Goal: Find specific page/section: Find specific page/section

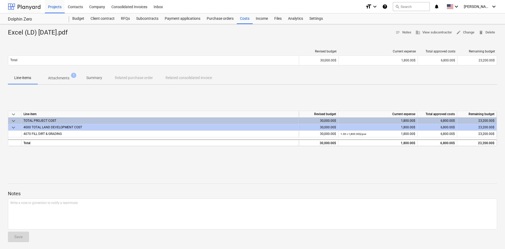
click at [25, 4] on div at bounding box center [24, 6] width 33 height 13
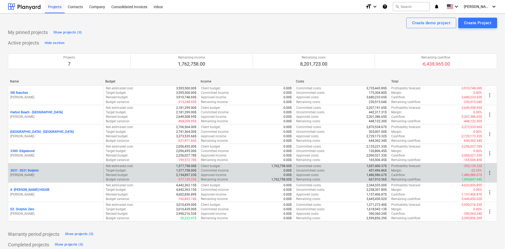
click at [28, 171] on p "3031 - 3031 Dolphin" at bounding box center [24, 171] width 28 height 4
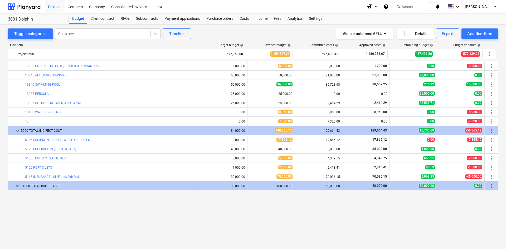
scroll to position [436, 0]
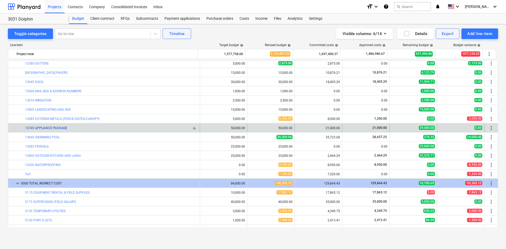
click at [53, 127] on link "13745 APPLIANCE PACKAGE" at bounding box center [46, 128] width 42 height 4
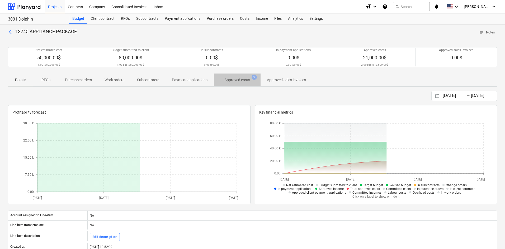
click at [242, 82] on p "Approved costs" at bounding box center [237, 80] width 26 height 6
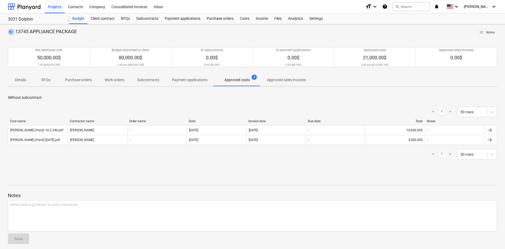
click at [12, 31] on span "arrow_back" at bounding box center [11, 32] width 6 height 6
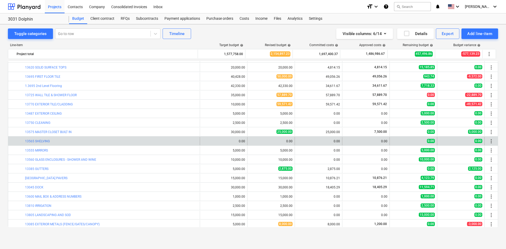
scroll to position [60, 0]
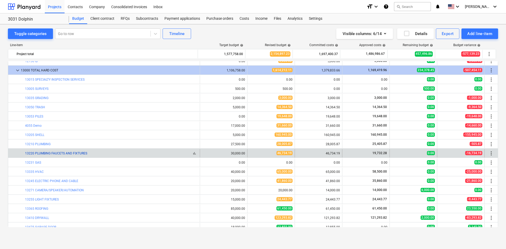
click at [80, 153] on link "13220 PLUMBING FAUCETS AND FIXTURES" at bounding box center [56, 154] width 62 height 4
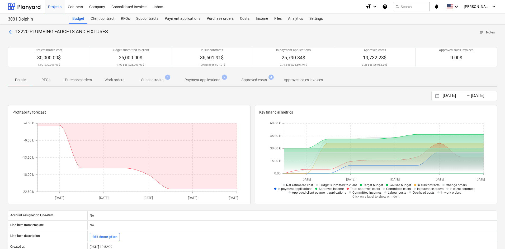
click at [252, 80] on p "Approved costs" at bounding box center [254, 80] width 26 height 6
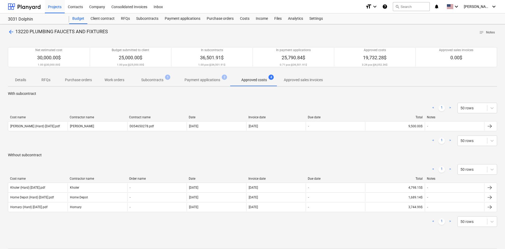
click at [9, 29] on span "arrow_back" at bounding box center [11, 32] width 6 height 6
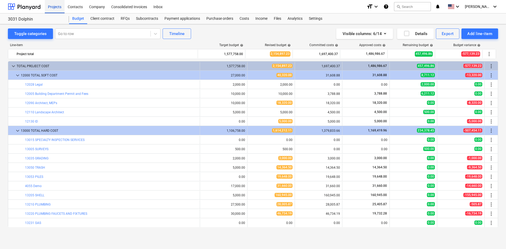
scroll to position [60, 0]
